Goal: Check status: Check status

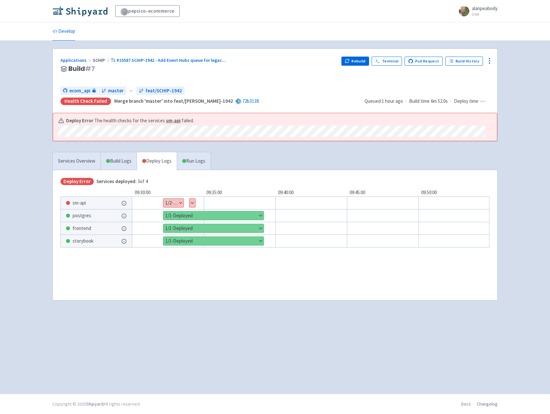
click at [175, 203] on button "Show details" at bounding box center [173, 203] width 20 height 8
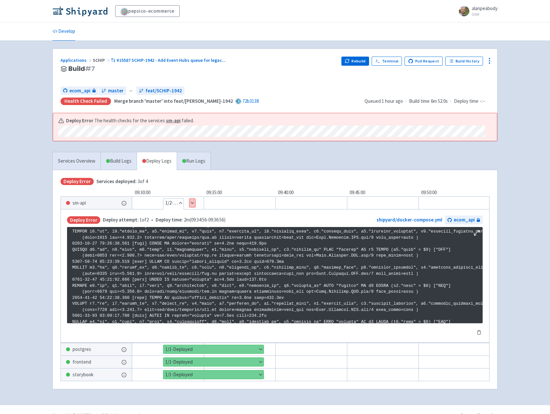
scroll to position [1114, 0]
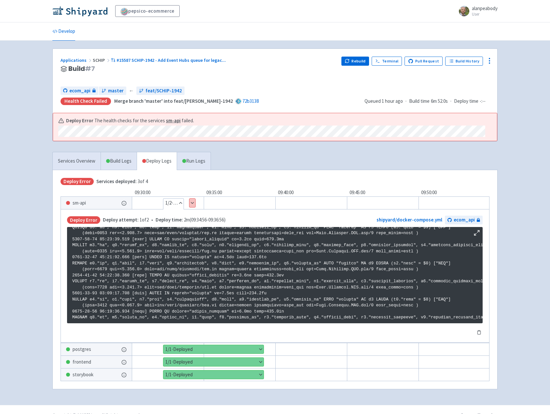
click at [193, 205] on button "Show details" at bounding box center [192, 203] width 6 height 8
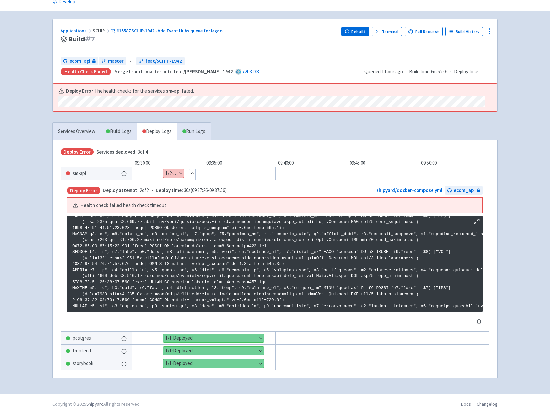
scroll to position [32, 0]
drag, startPoint x: 242, startPoint y: 307, endPoint x: 339, endPoint y: 313, distance: 97.2
click at [345, 315] on div "Maximize log window Copy to clipboard" at bounding box center [275, 270] width 416 height 109
click at [475, 220] on icon at bounding box center [477, 221] width 7 height 7
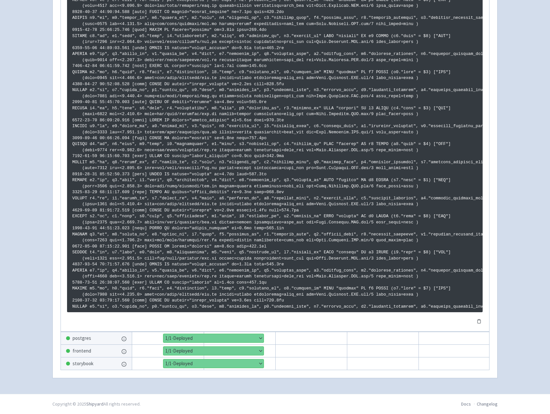
scroll to position [1146, 0]
drag, startPoint x: 223, startPoint y: 308, endPoint x: 227, endPoint y: 308, distance: 3.9
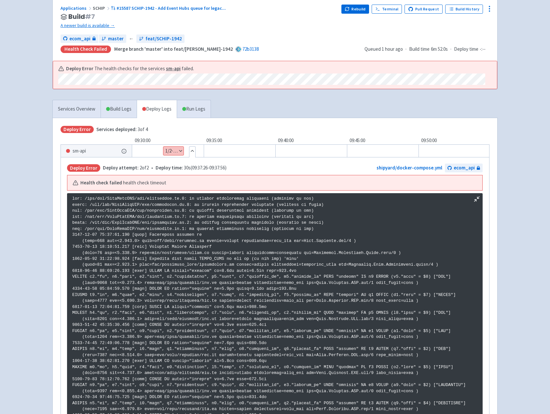
scroll to position [0, 0]
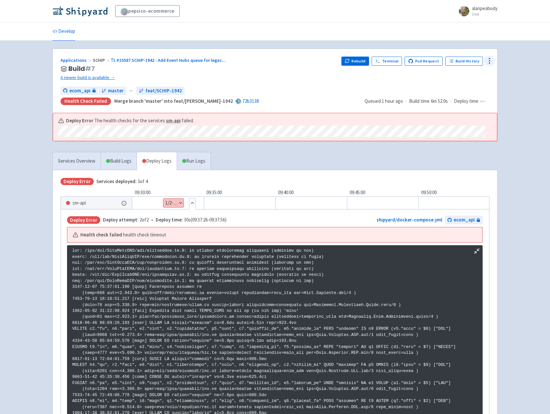
click at [491, 63] on icon at bounding box center [490, 61] width 8 height 8
click at [312, 123] on div "Deploy Error The health checks for the services sm-api failed." at bounding box center [271, 120] width 427 height 7
click at [101, 77] on link "A newer build is available →" at bounding box center [199, 77] width 276 height 7
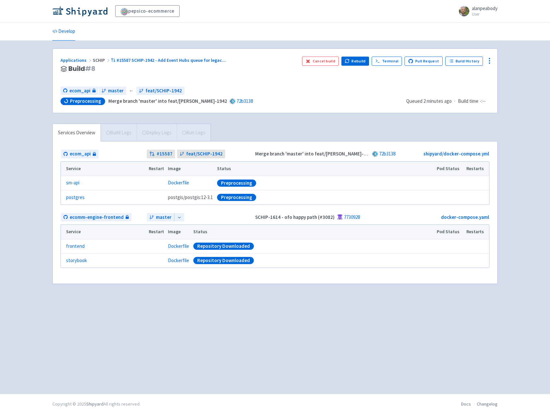
click at [160, 135] on div "Services Overview Build Logs Deploy Logs Run Logs" at bounding box center [131, 133] width 159 height 18
click at [158, 133] on div "Services Overview Build Logs Deploy Logs Run Logs" at bounding box center [131, 133] width 159 height 18
click at [151, 138] on div "Services Overview Build Logs Deploy Logs Run Logs" at bounding box center [131, 133] width 159 height 18
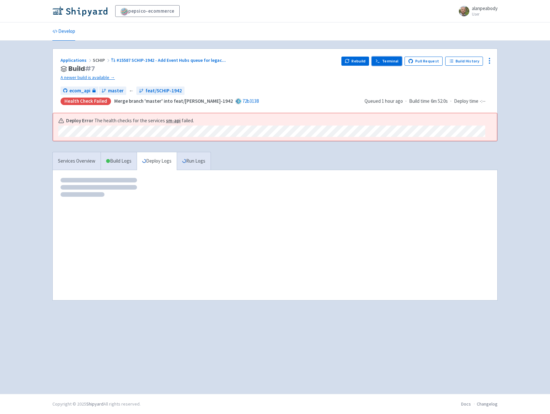
click at [393, 62] on link "Terminal" at bounding box center [387, 61] width 30 height 9
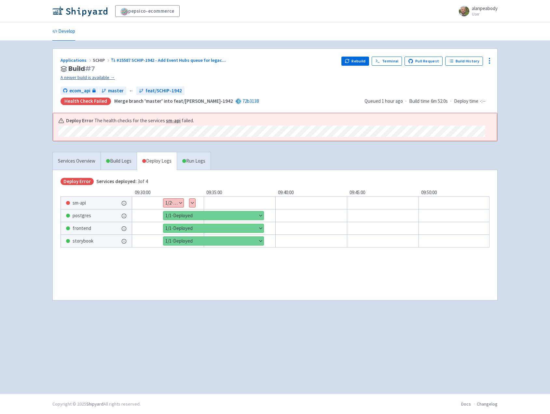
click at [97, 77] on link "A newer build is available →" at bounding box center [199, 77] width 276 height 7
